Goal: Information Seeking & Learning: Learn about a topic

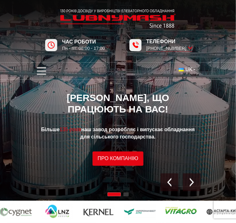
click at [38, 72] on icon "open menu" at bounding box center [41, 71] width 9 height 10
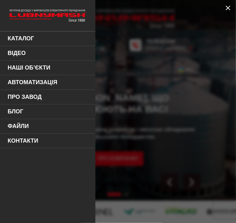
click at [31, 98] on link "Про завод" at bounding box center [47, 97] width 95 height 15
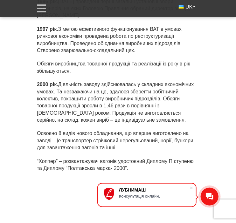
scroll to position [2700, 0]
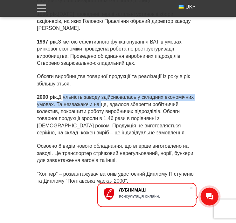
drag, startPoint x: 61, startPoint y: 49, endPoint x: 100, endPoint y: 53, distance: 39.0
click at [100, 94] on p "2000 рік. Діяльність заводу здійснювалась у складних економічних умовах. Та нез…" at bounding box center [118, 115] width 162 height 43
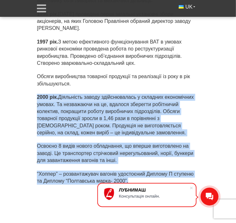
drag, startPoint x: 36, startPoint y: 48, endPoint x: 144, endPoint y: 134, distance: 137.7
copy div "2000 рік. Діяльність заводу здійснювалась у складних економічних умовах. Та нез…"
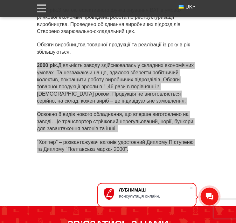
scroll to position [2636, 0]
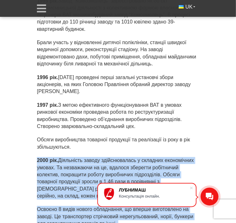
click at [40, 9] on icon "open menu" at bounding box center [41, 8] width 9 height 10
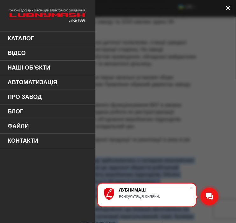
click at [27, 37] on link "Каталог" at bounding box center [47, 38] width 95 height 15
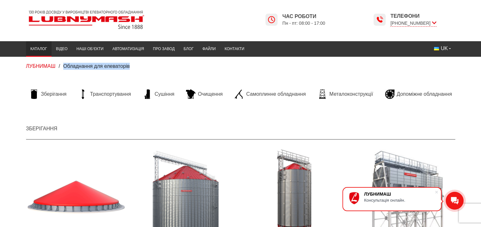
drag, startPoint x: 67, startPoint y: 67, endPoint x: 148, endPoint y: 69, distance: 80.7
click at [148, 69] on div "ЛУБНИМАШ / Обладнання для елеваторів" at bounding box center [240, 66] width 438 height 7
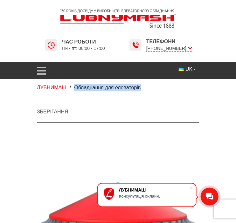
click at [186, 100] on h2 "Зберігання" at bounding box center [118, 111] width 162 height 24
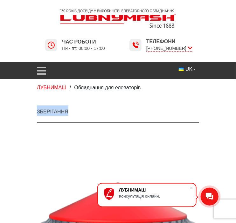
drag, startPoint x: 29, startPoint y: 114, endPoint x: 111, endPoint y: 107, distance: 81.6
copy link "Зберігання"
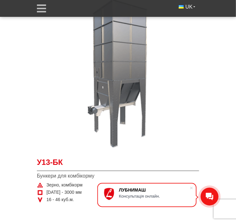
scroll to position [1556, 0]
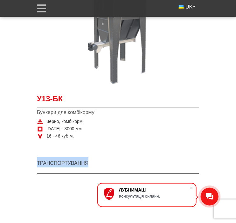
drag, startPoint x: 33, startPoint y: 166, endPoint x: 123, endPoint y: 172, distance: 90.1
click at [123, 172] on div "Транспортування" at bounding box center [118, 163] width 172 height 24
copy link "Транспортування"
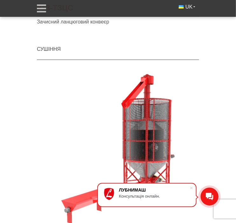
scroll to position [3176, 0]
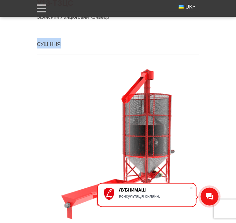
drag, startPoint x: 38, startPoint y: 47, endPoint x: 77, endPoint y: 47, distance: 38.4
click at [76, 47] on div "Сушіння" at bounding box center [118, 44] width 172 height 24
copy link "Сушіння"
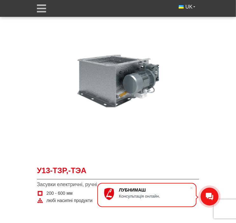
scroll to position [4860, 0]
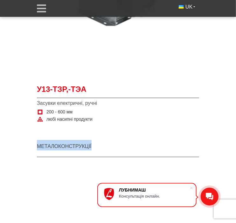
drag, startPoint x: 27, startPoint y: 148, endPoint x: 123, endPoint y: 154, distance: 96.8
copy link "Металоконструкції"
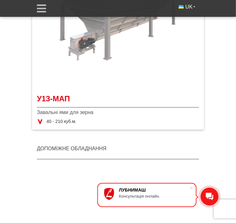
scroll to position [6194, 0]
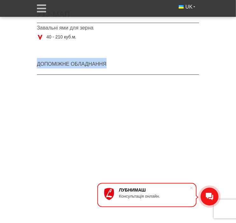
drag, startPoint x: 34, startPoint y: 60, endPoint x: 143, endPoint y: 68, distance: 108.6
click at [143, 68] on div "Допоміжне обладнання" at bounding box center [118, 63] width 172 height 24
copy link "Допоміжне обладнання"
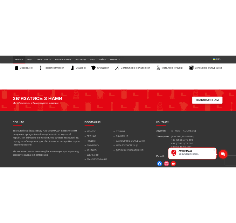
scroll to position [2634, 0]
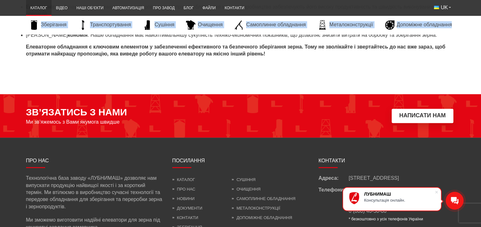
drag, startPoint x: 12, startPoint y: 25, endPoint x: 468, endPoint y: 24, distance: 455.2
click at [235, 24] on div "Зберігання Транспортування Сушіння Очищення Самоплинне обладнання Металоконстру…" at bounding box center [240, 25] width 481 height 18
copy ul "Зберігання Транспортування Сушіння Очищення Самоплинне обладнання Металоконстру…"
